Goal: Obtain resource: Obtain resource

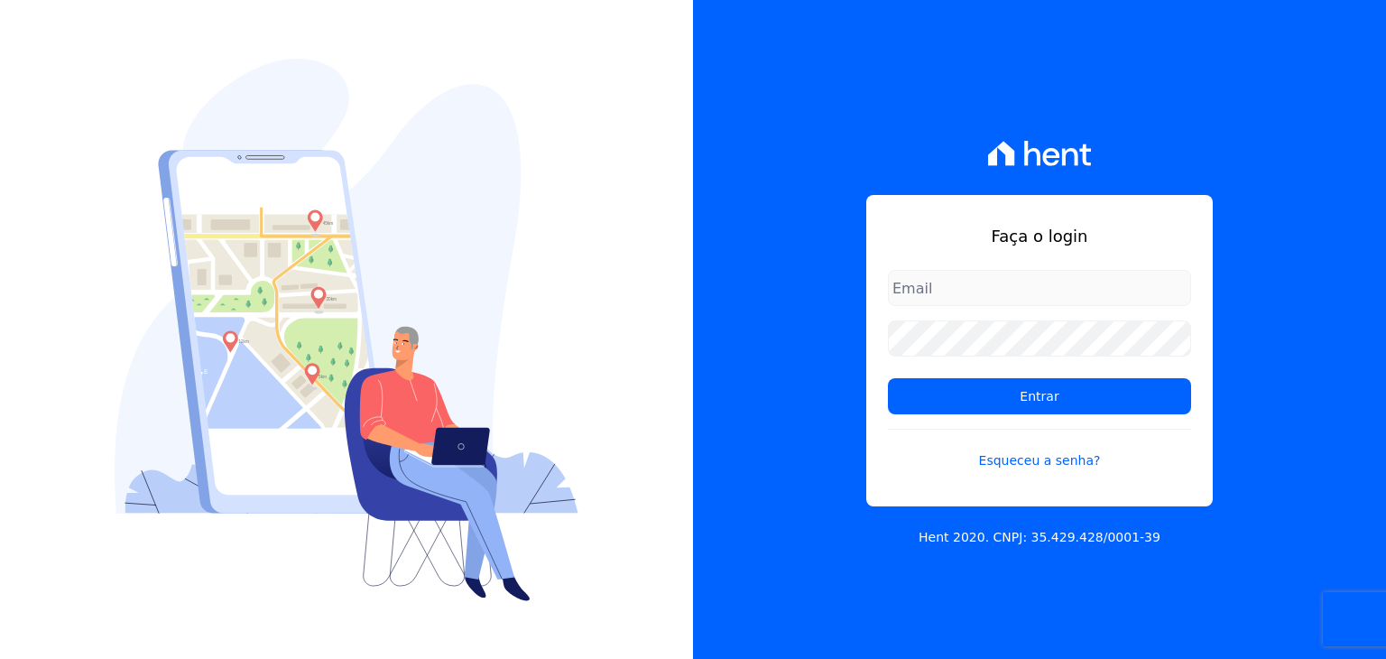
click at [946, 279] on input "email" at bounding box center [1039, 288] width 303 height 36
click at [966, 293] on input "email" at bounding box center [1039, 288] width 303 height 36
type input "[PERSON_NAME][EMAIL_ADDRESS][PERSON_NAME][DOMAIN_NAME]"
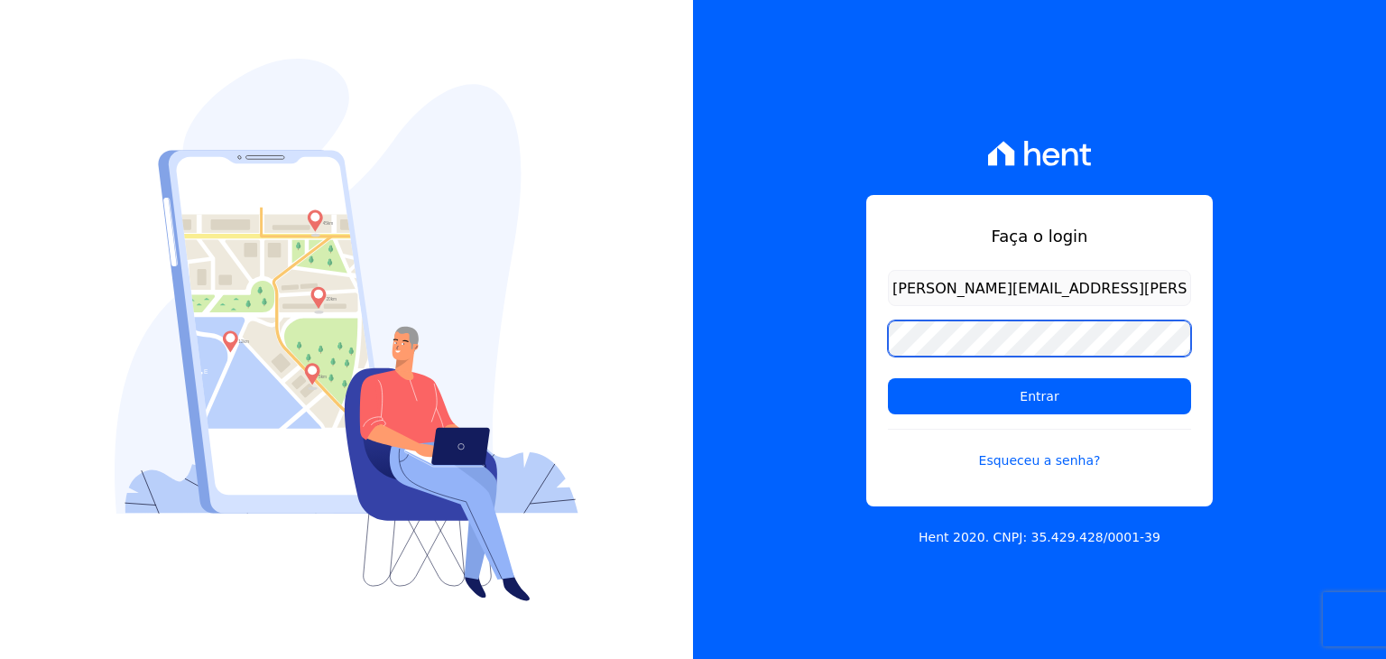
click at [888, 378] on input "Entrar" at bounding box center [1039, 396] width 303 height 36
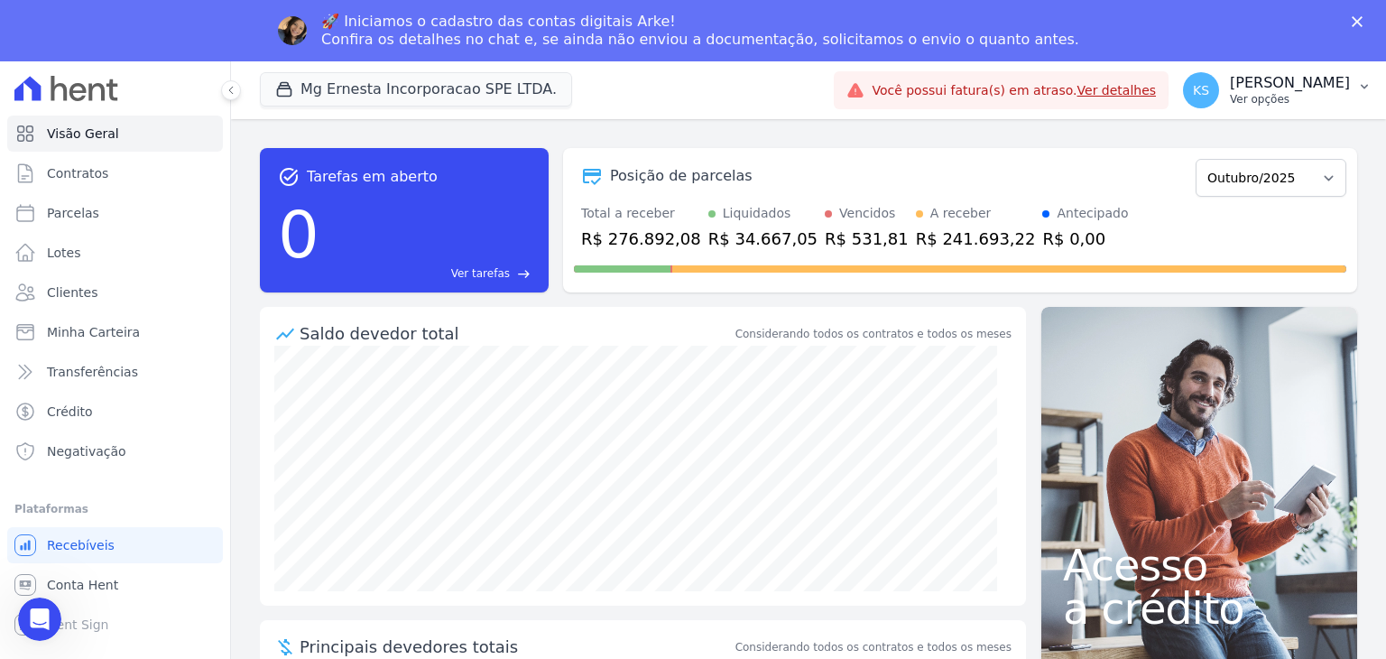
click at [1336, 92] on p "Ver opções" at bounding box center [1290, 99] width 120 height 14
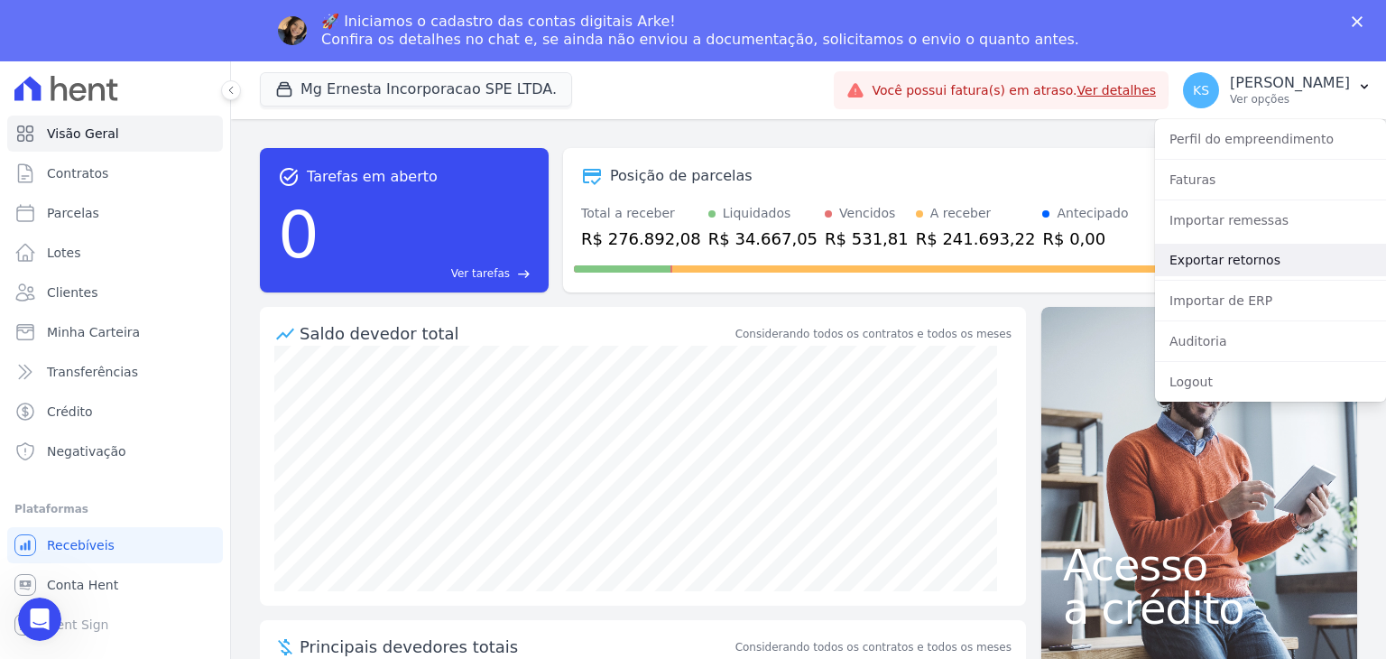
click at [1234, 263] on link "Exportar retornos" at bounding box center [1270, 260] width 231 height 32
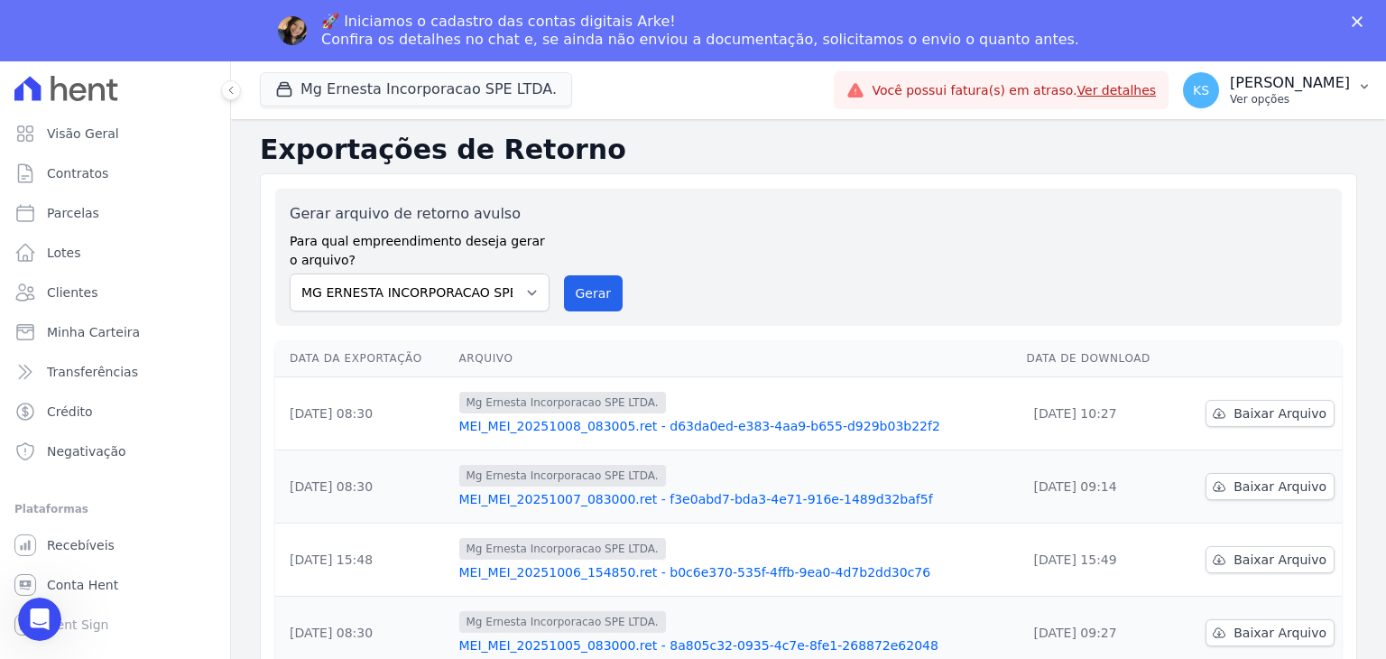
click at [1300, 90] on div "Kelly Silva Ver opções" at bounding box center [1290, 90] width 120 height 32
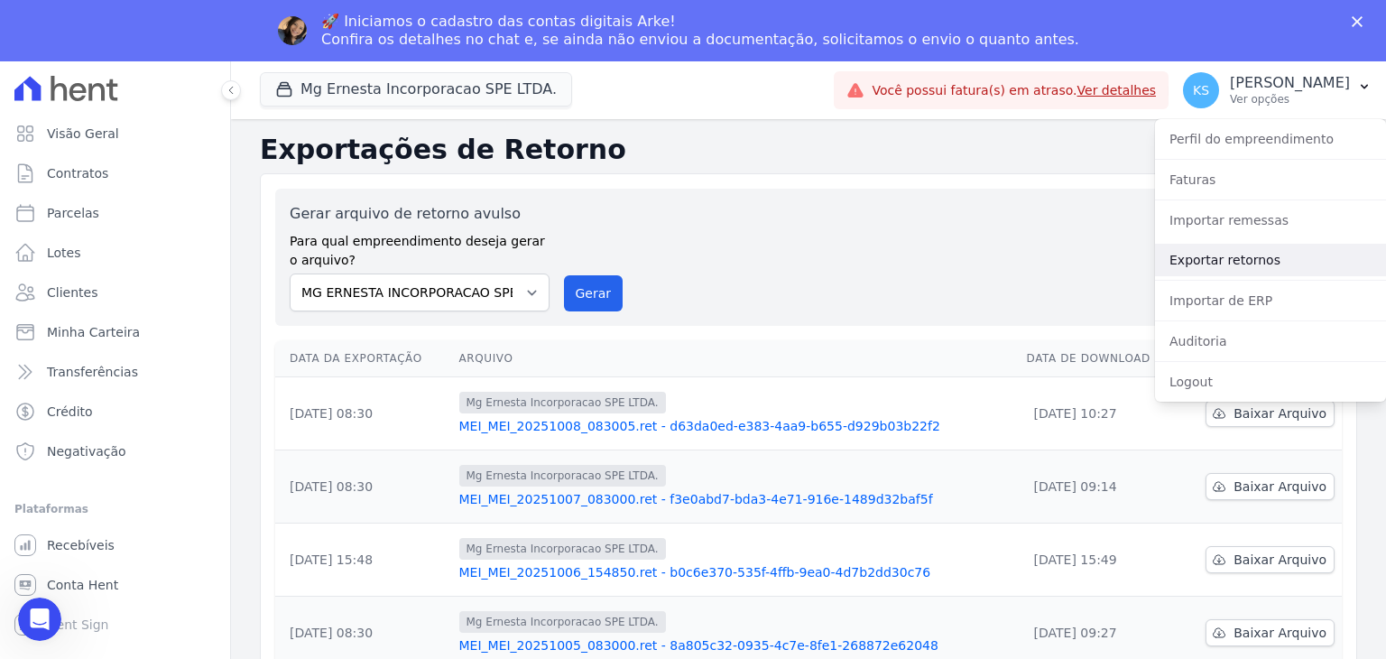
click at [1237, 260] on link "Exportar retornos" at bounding box center [1270, 260] width 231 height 32
